Goal: Task Accomplishment & Management: Complete application form

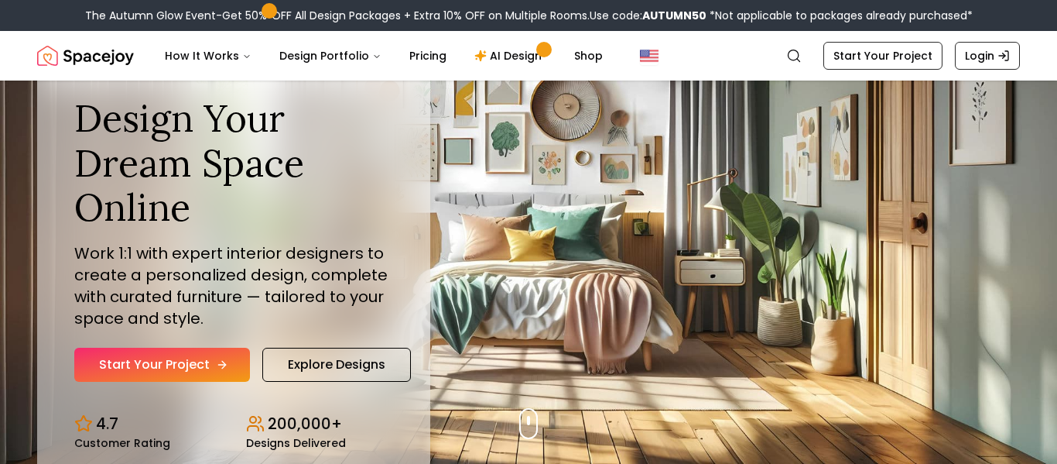
click at [176, 360] on link "Start Your Project" at bounding box center [162, 364] width 176 height 34
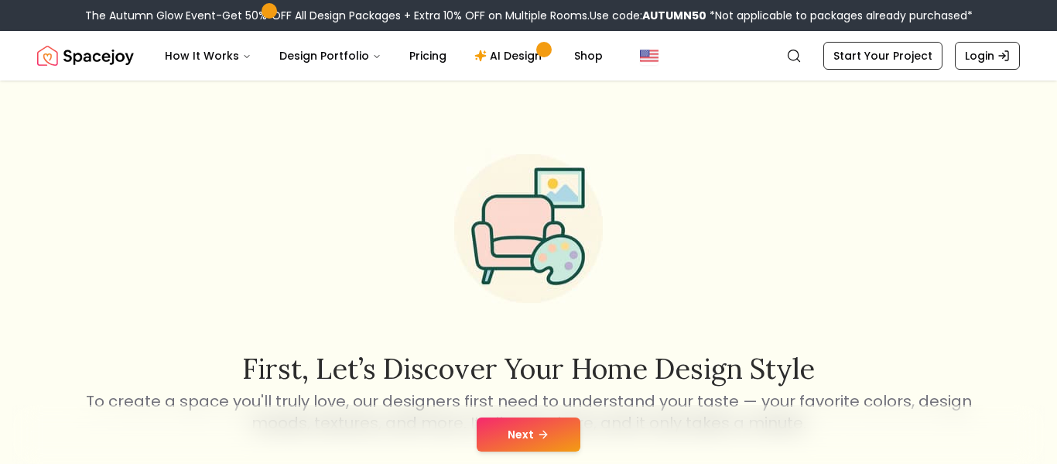
scroll to position [5, 0]
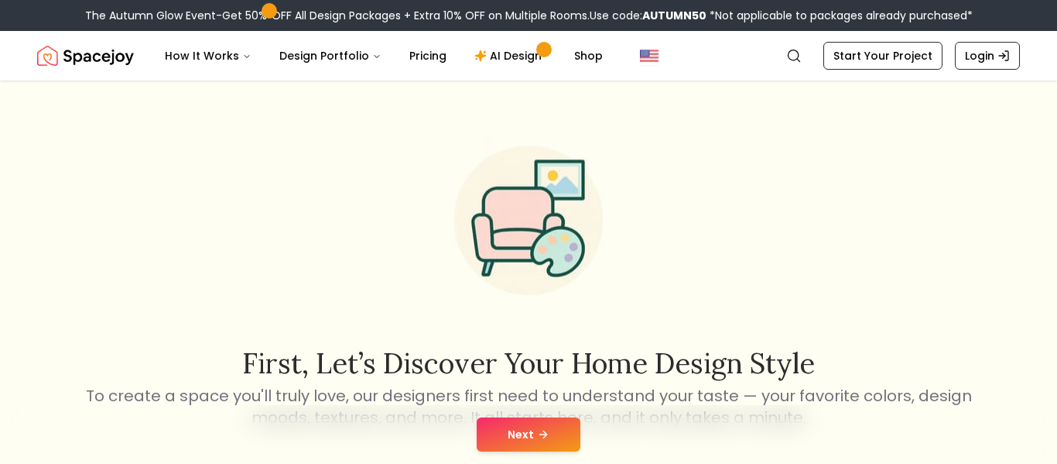
click at [494, 433] on button "Next" at bounding box center [529, 434] width 104 height 34
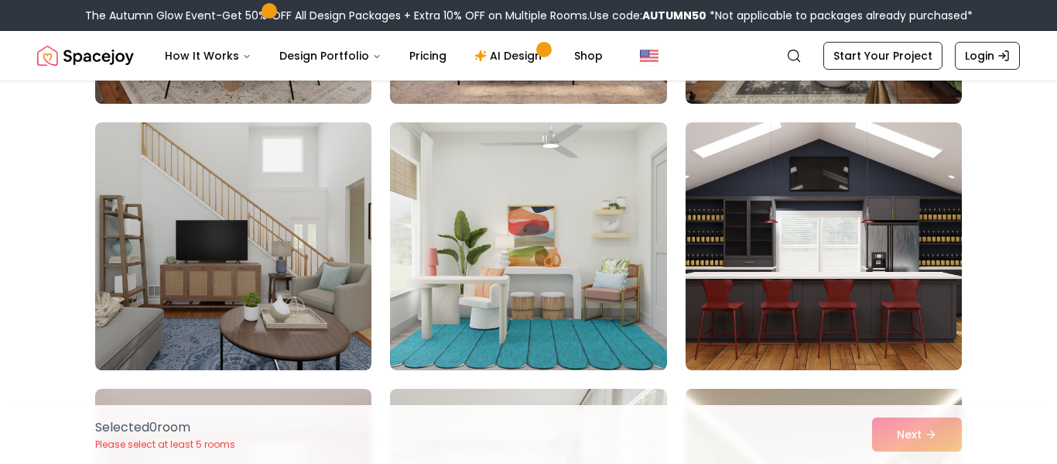
scroll to position [8329, 0]
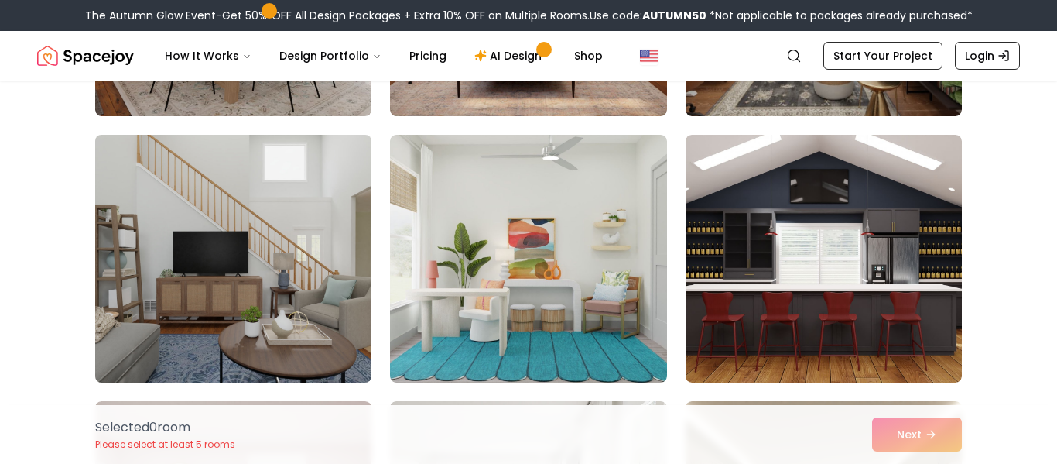
click at [317, 204] on img at bounding box center [233, 258] width 290 height 260
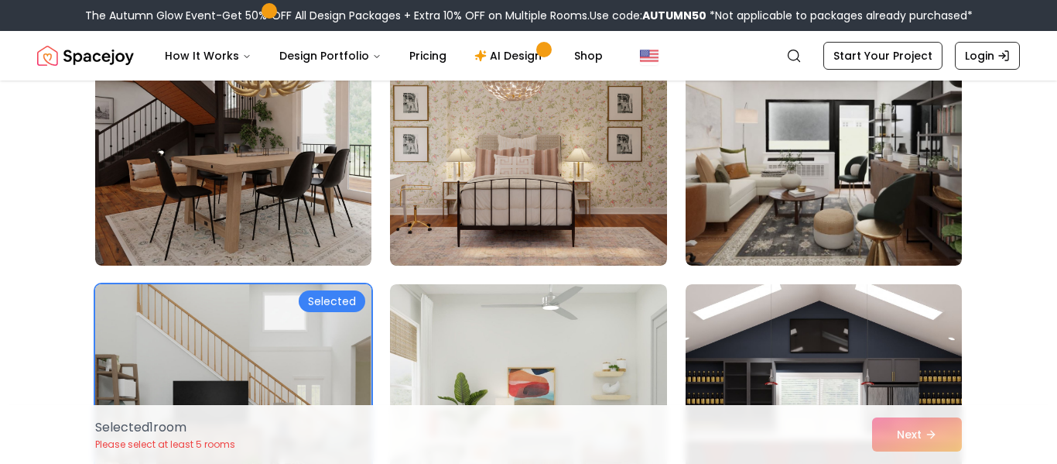
scroll to position [8201, 0]
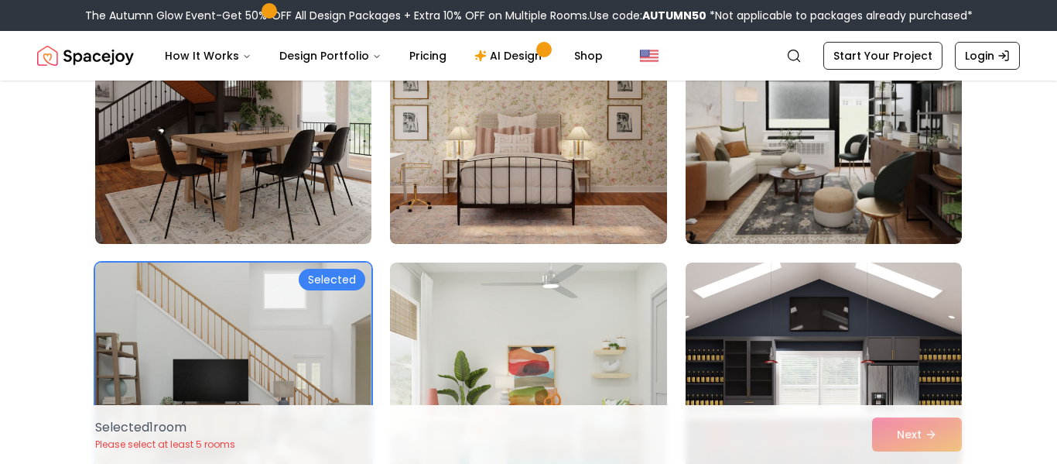
click at [317, 204] on img at bounding box center [233, 120] width 276 height 248
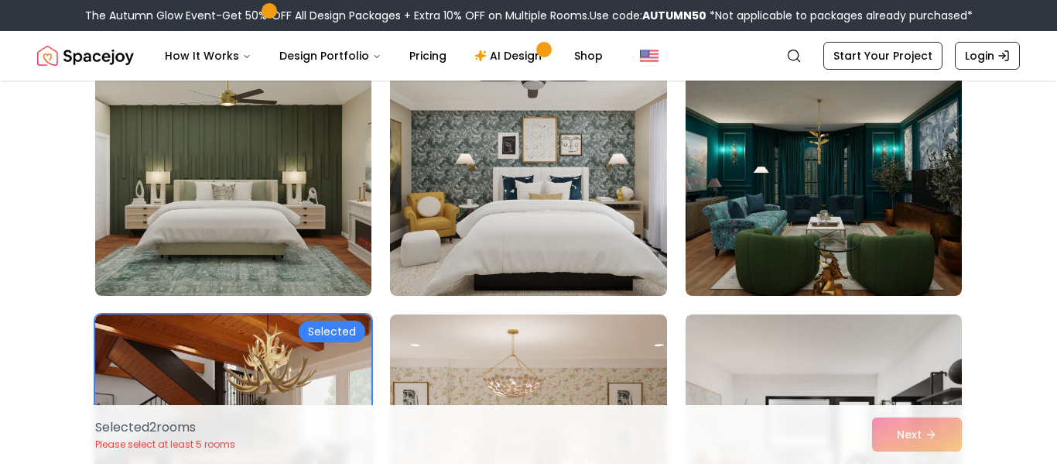
scroll to position [7885, 0]
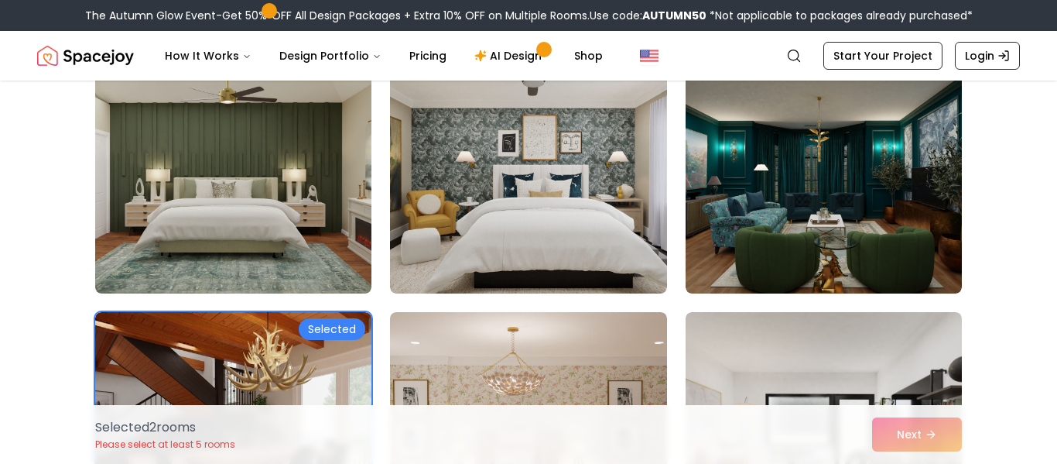
click at [317, 204] on img at bounding box center [233, 170] width 276 height 248
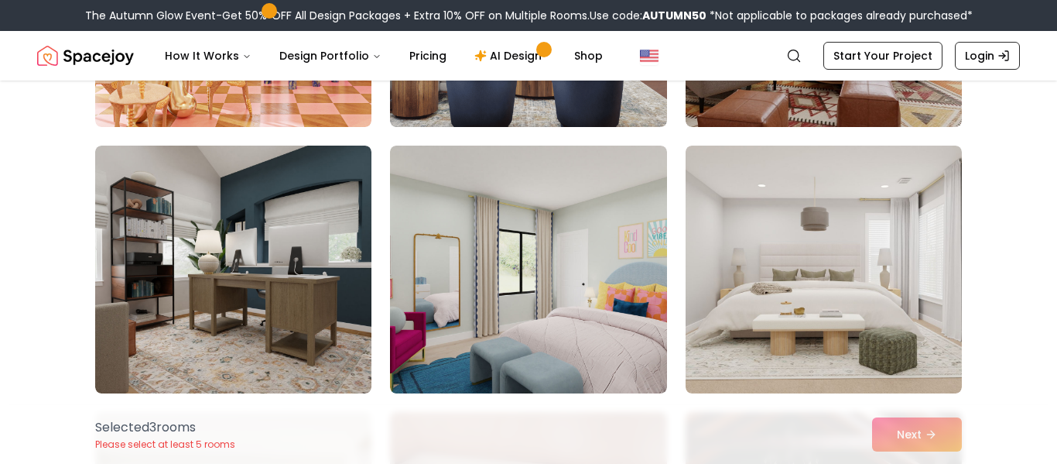
scroll to position [6722, 0]
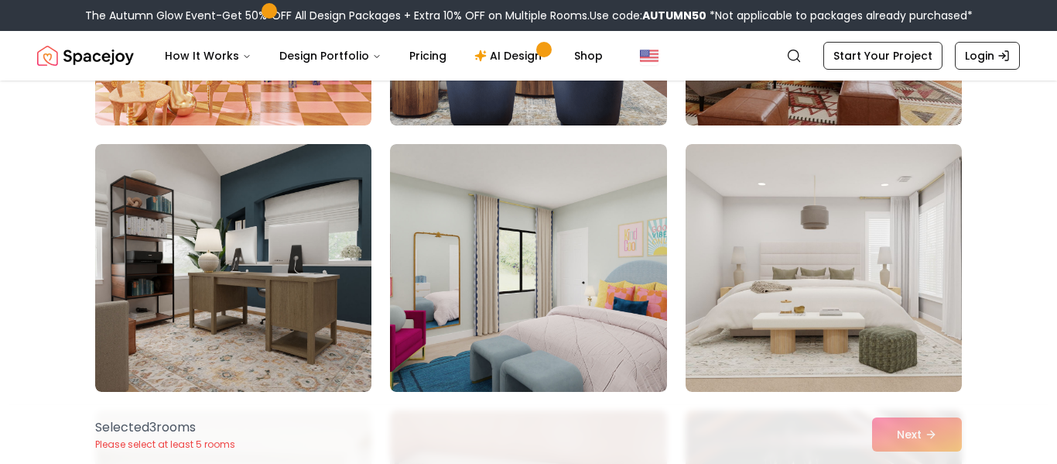
click at [317, 204] on img at bounding box center [233, 268] width 276 height 248
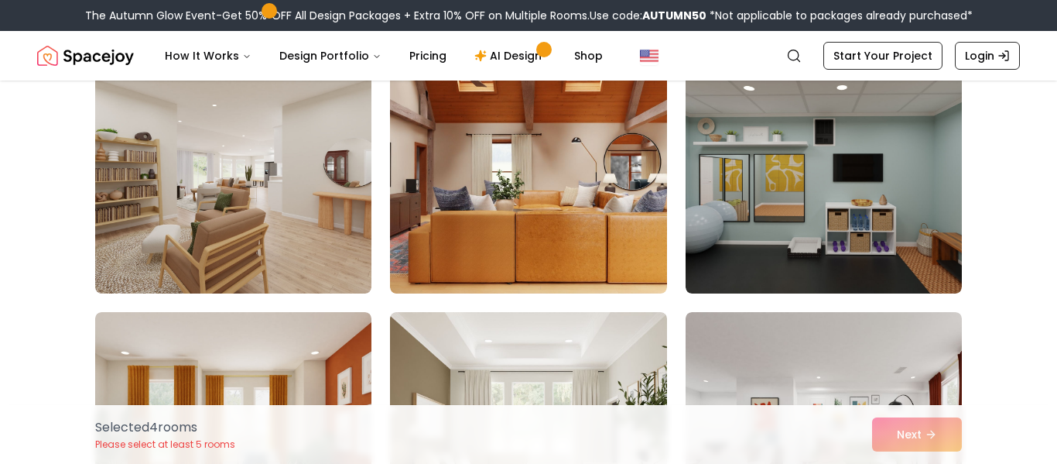
scroll to position [5752, 0]
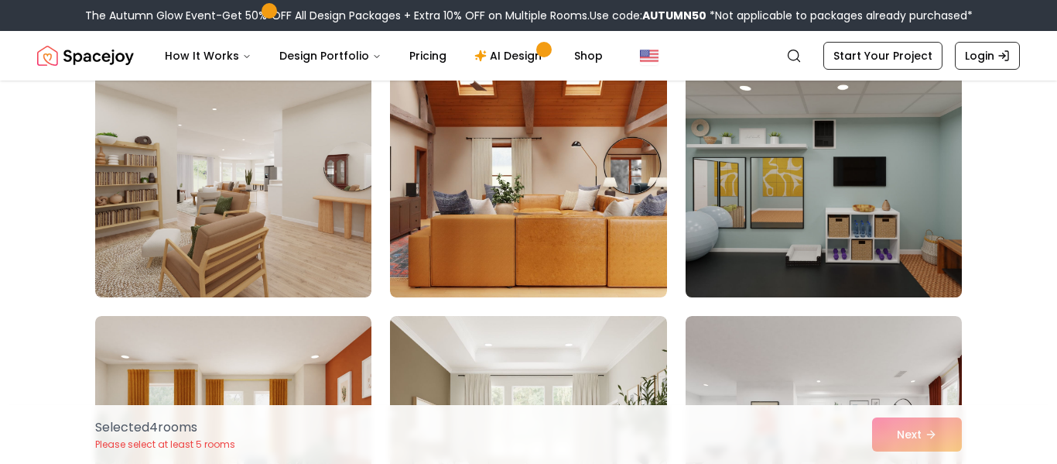
click at [749, 253] on img at bounding box center [824, 173] width 290 height 260
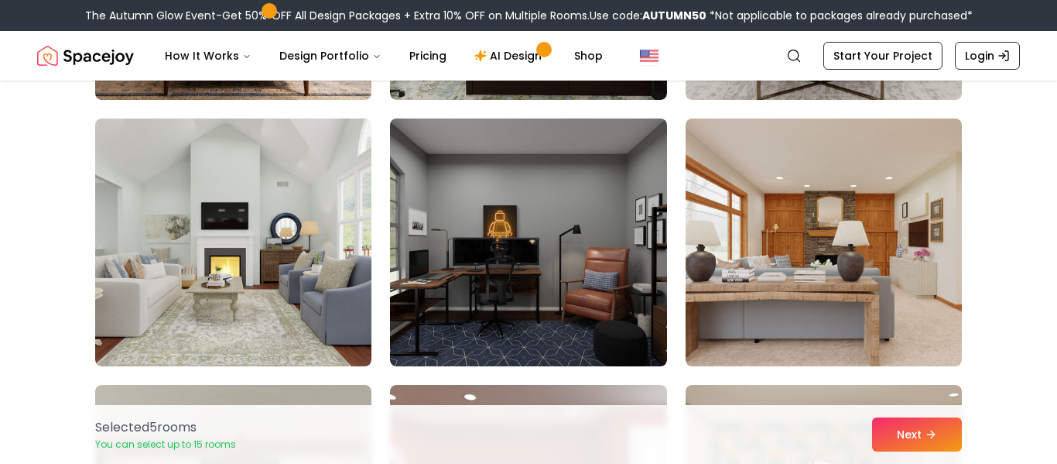
scroll to position [5153, 0]
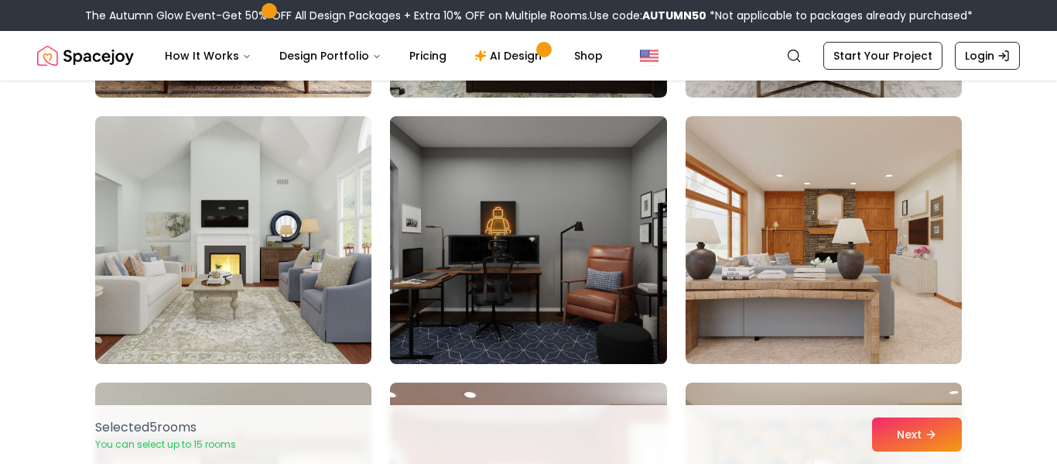
click at [614, 218] on img at bounding box center [528, 240] width 290 height 260
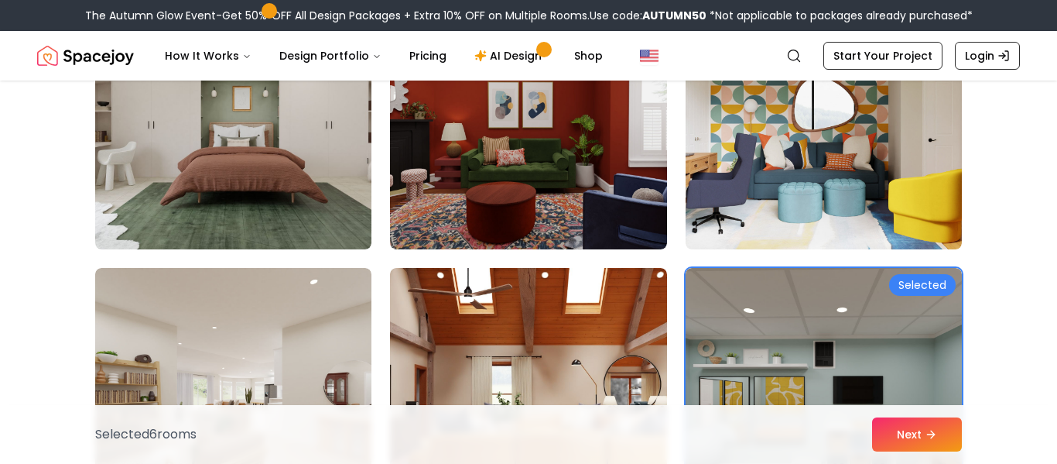
scroll to position [5540, 0]
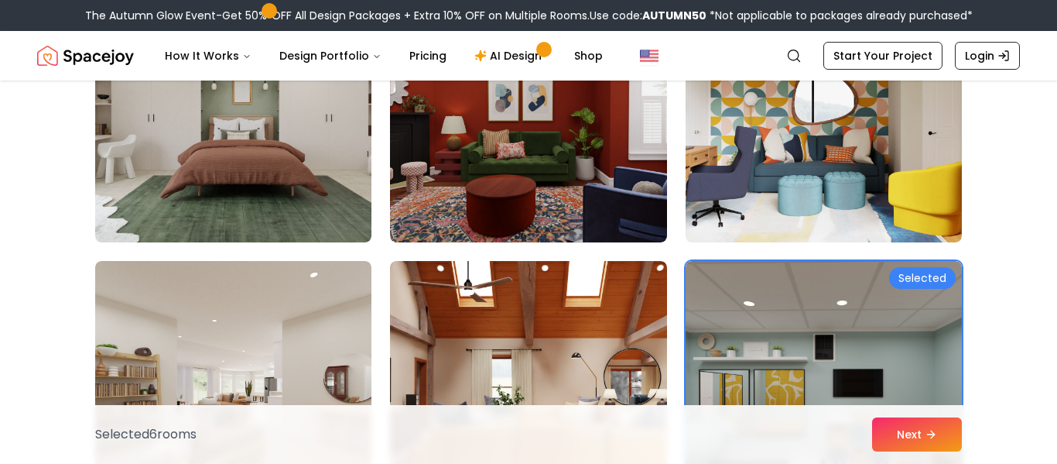
click at [820, 294] on img at bounding box center [824, 385] width 276 height 248
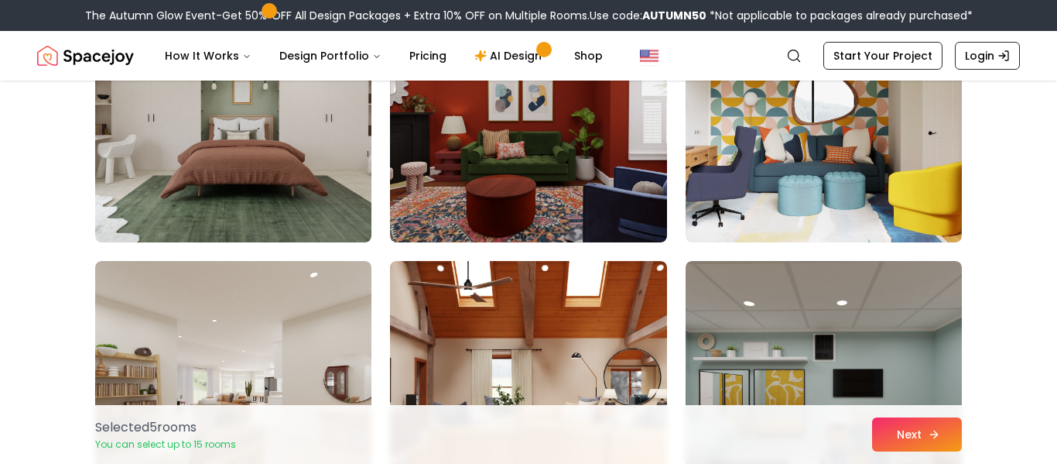
click at [895, 434] on button "Next" at bounding box center [917, 434] width 90 height 34
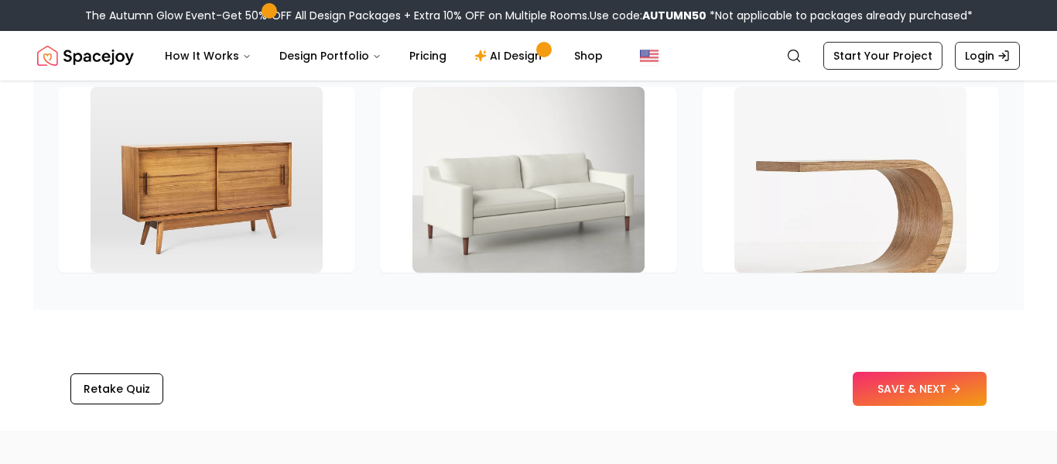
scroll to position [2375, 0]
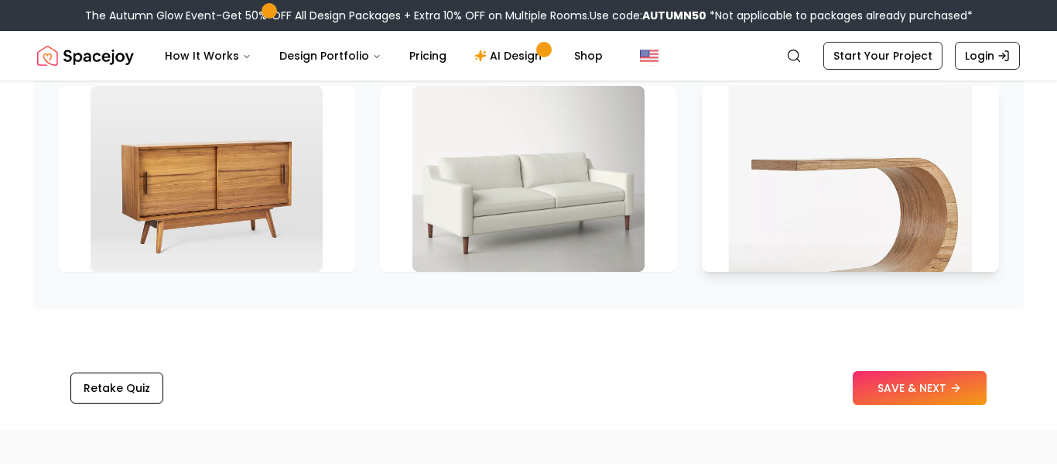
click at [823, 179] on img at bounding box center [851, 178] width 244 height 195
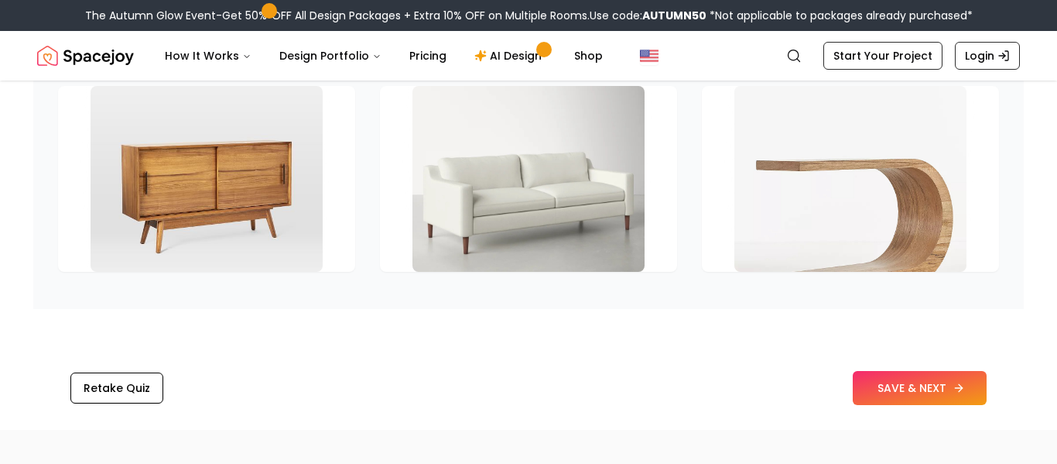
click at [888, 382] on button "SAVE & NEXT" at bounding box center [920, 388] width 134 height 34
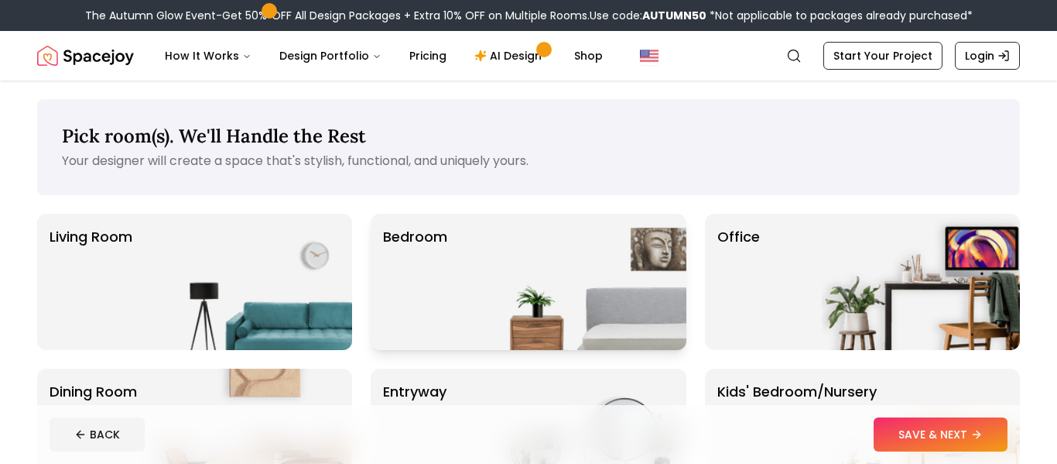
click at [528, 281] on img at bounding box center [587, 282] width 198 height 136
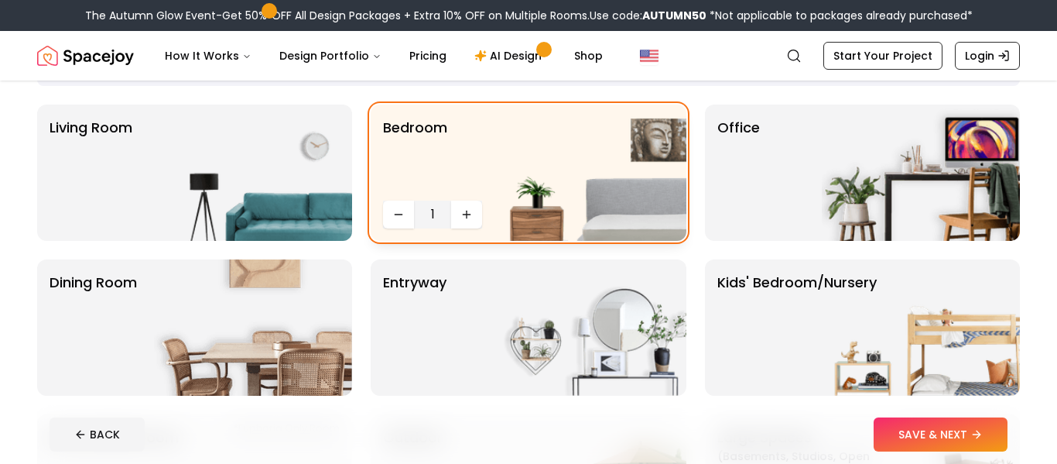
scroll to position [111, 0]
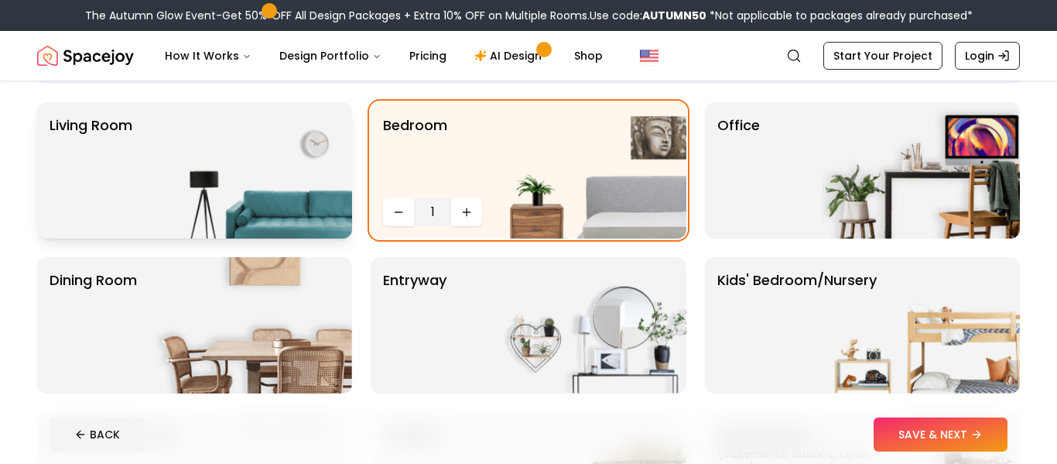
click at [233, 166] on img at bounding box center [253, 170] width 198 height 136
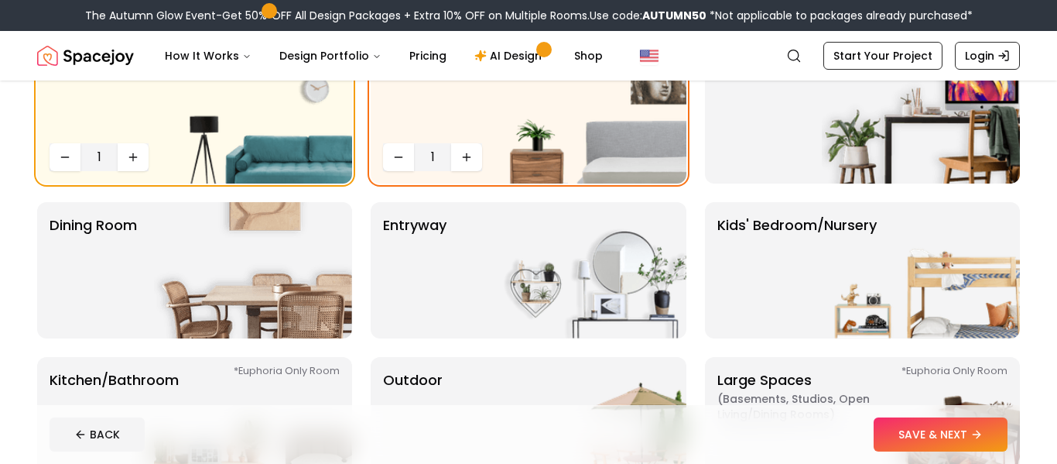
scroll to position [173, 0]
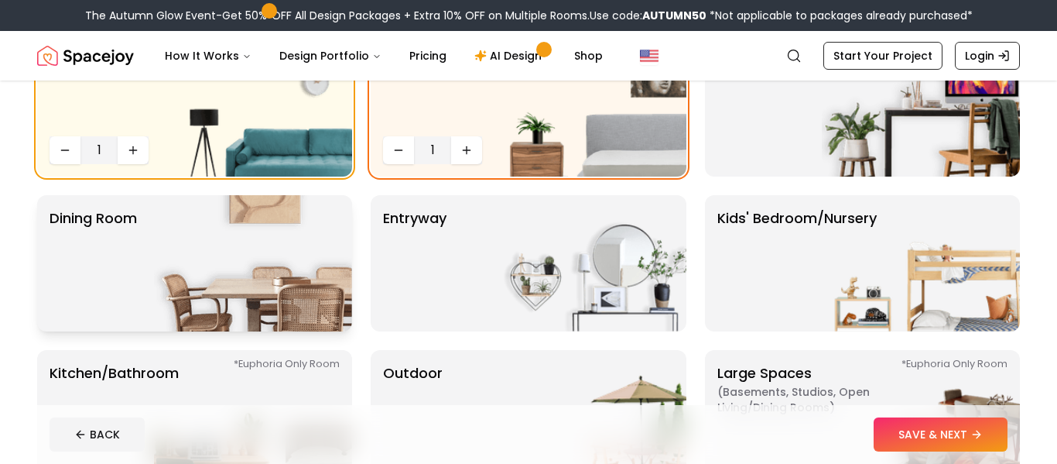
click at [266, 251] on img at bounding box center [253, 263] width 198 height 136
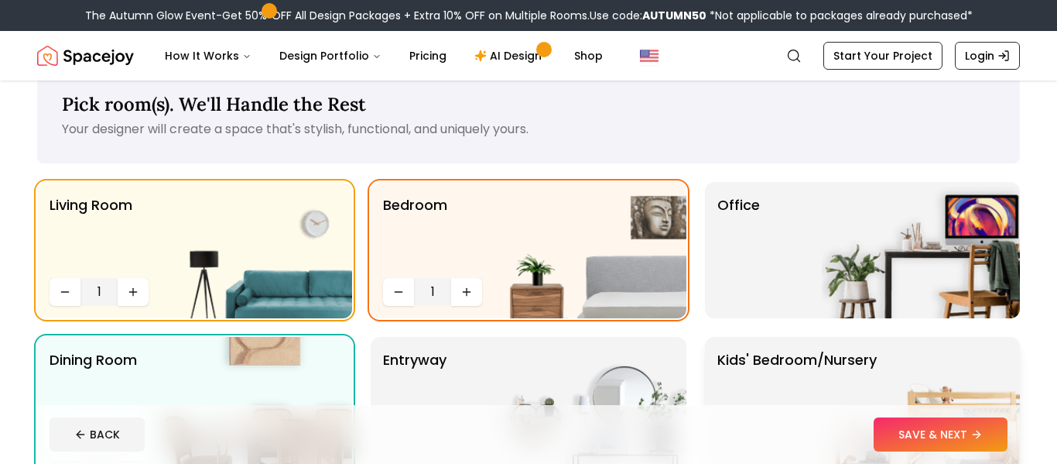
scroll to position [31, 0]
